Goal: Information Seeking & Learning: Stay updated

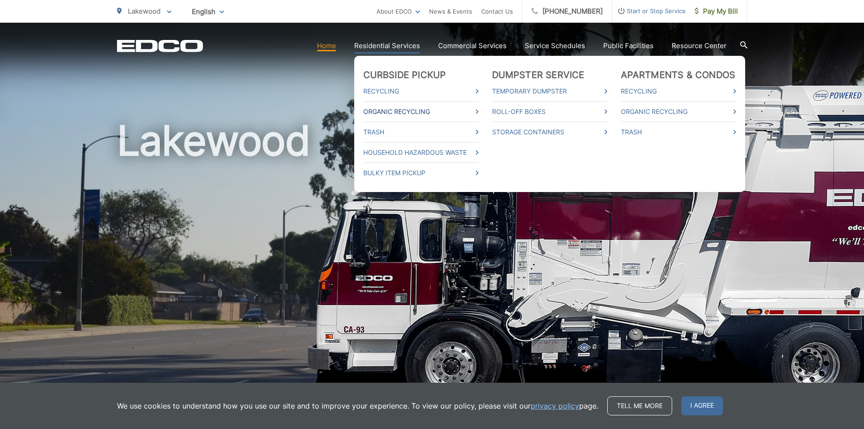
click at [402, 114] on link "Organic Recycling" at bounding box center [420, 111] width 115 height 11
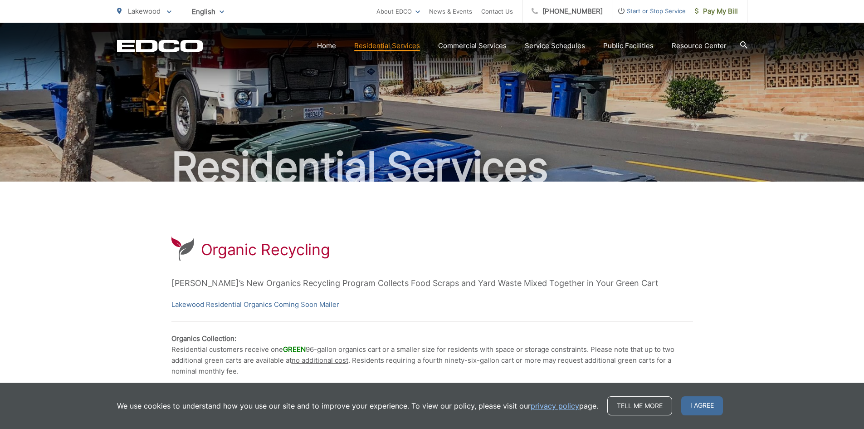
click at [375, 37] on div "EDCO Logo Home Residential Services Curbside Pickup Recycling Organic Recycling…" at bounding box center [432, 39] width 864 height 32
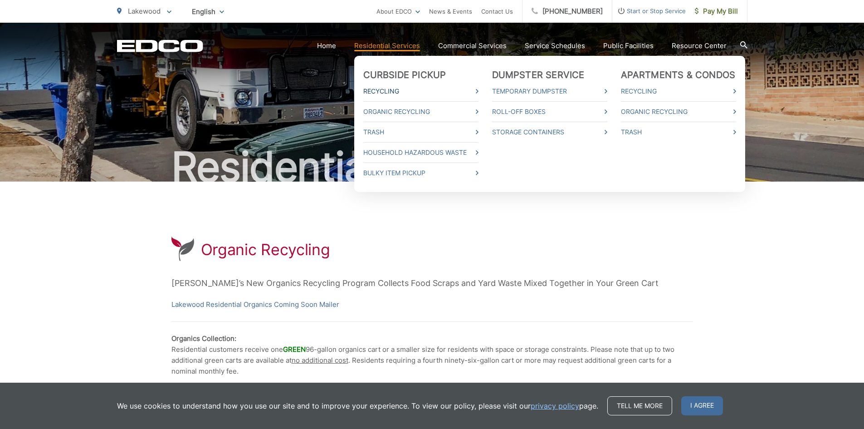
click at [383, 94] on link "Recycling" at bounding box center [420, 91] width 115 height 11
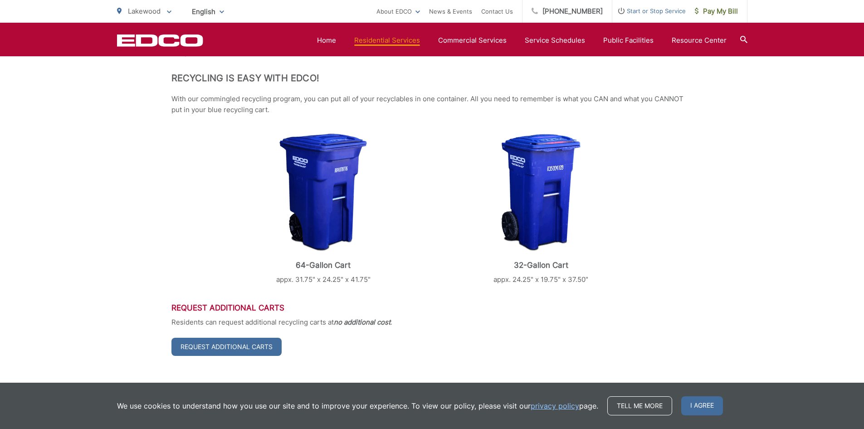
scroll to position [55, 0]
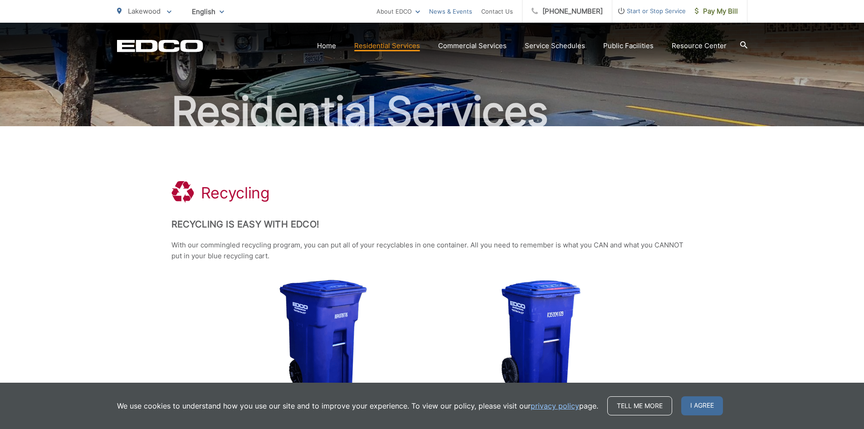
click at [456, 9] on link "News & Events" at bounding box center [450, 11] width 43 height 11
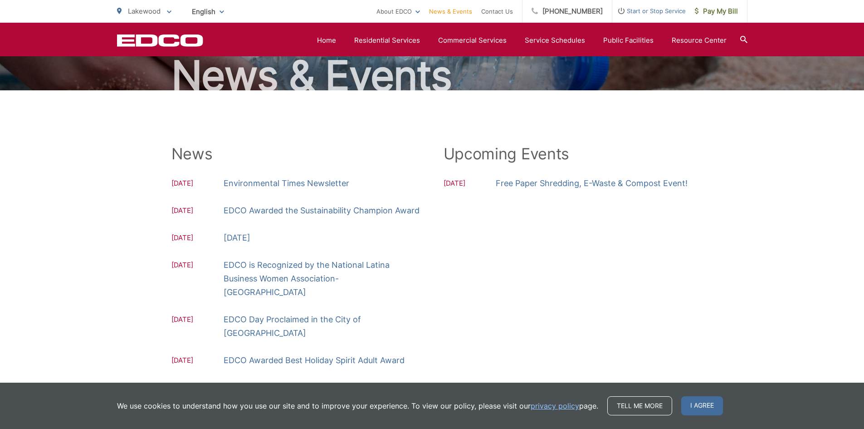
scroll to position [91, 0]
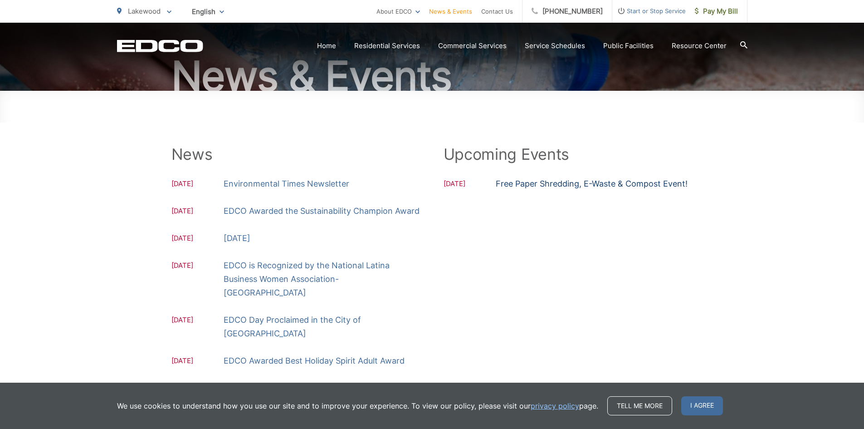
click at [541, 179] on link "Free Paper Shredding, E-Waste & Compost Event!" at bounding box center [592, 184] width 192 height 14
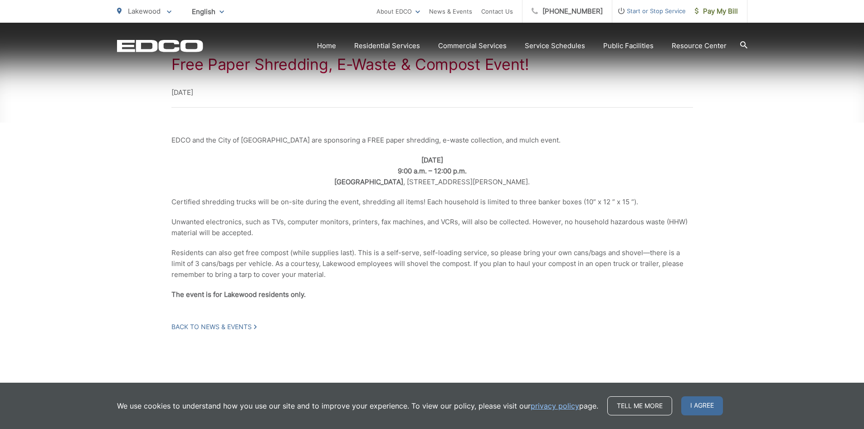
scroll to position [193, 0]
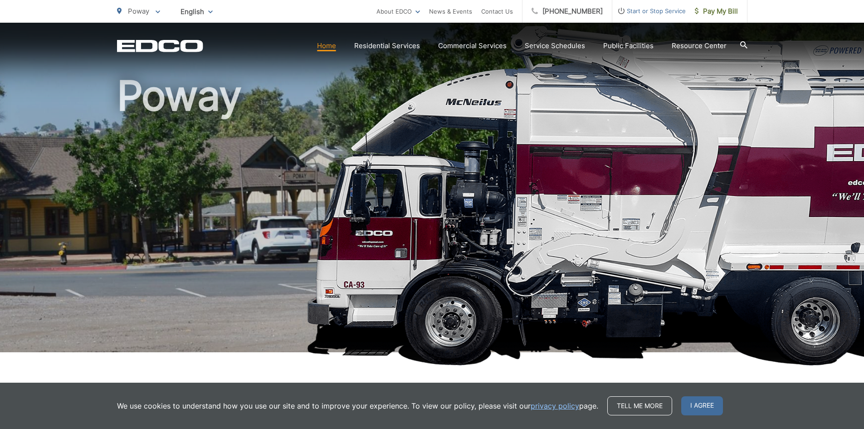
scroll to position [45, 0]
click at [513, 9] on link "Contact Us" at bounding box center [497, 11] width 32 height 11
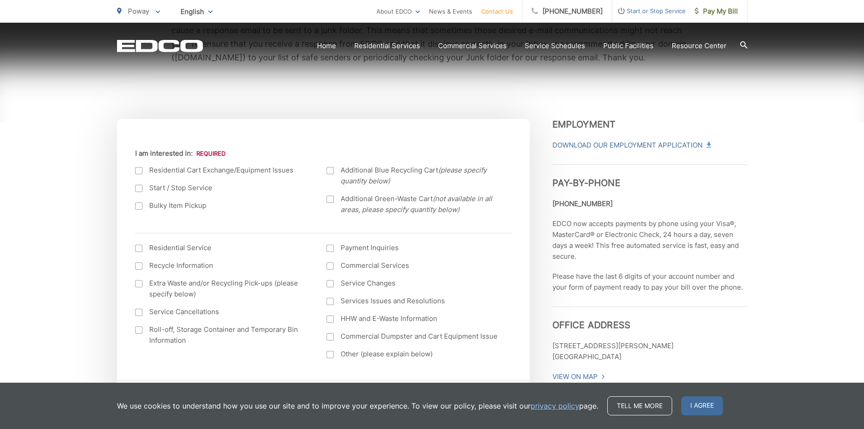
scroll to position [272, 0]
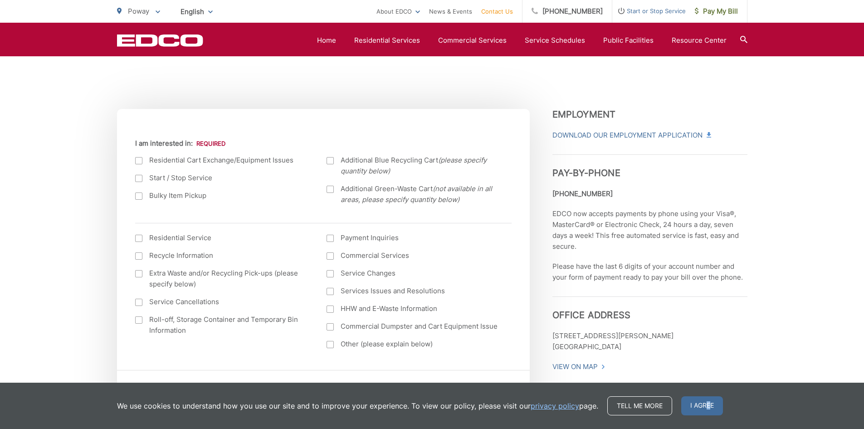
click at [707, 405] on span "I agree" at bounding box center [702, 405] width 42 height 19
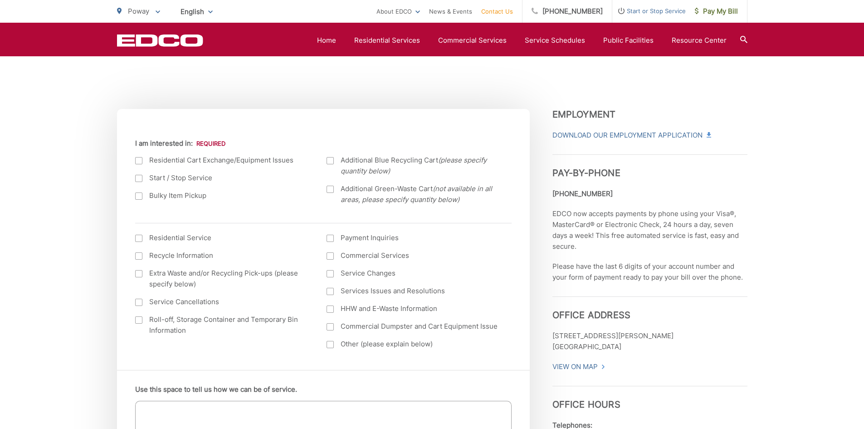
scroll to position [589, 0]
